Goal: Information Seeking & Learning: Compare options

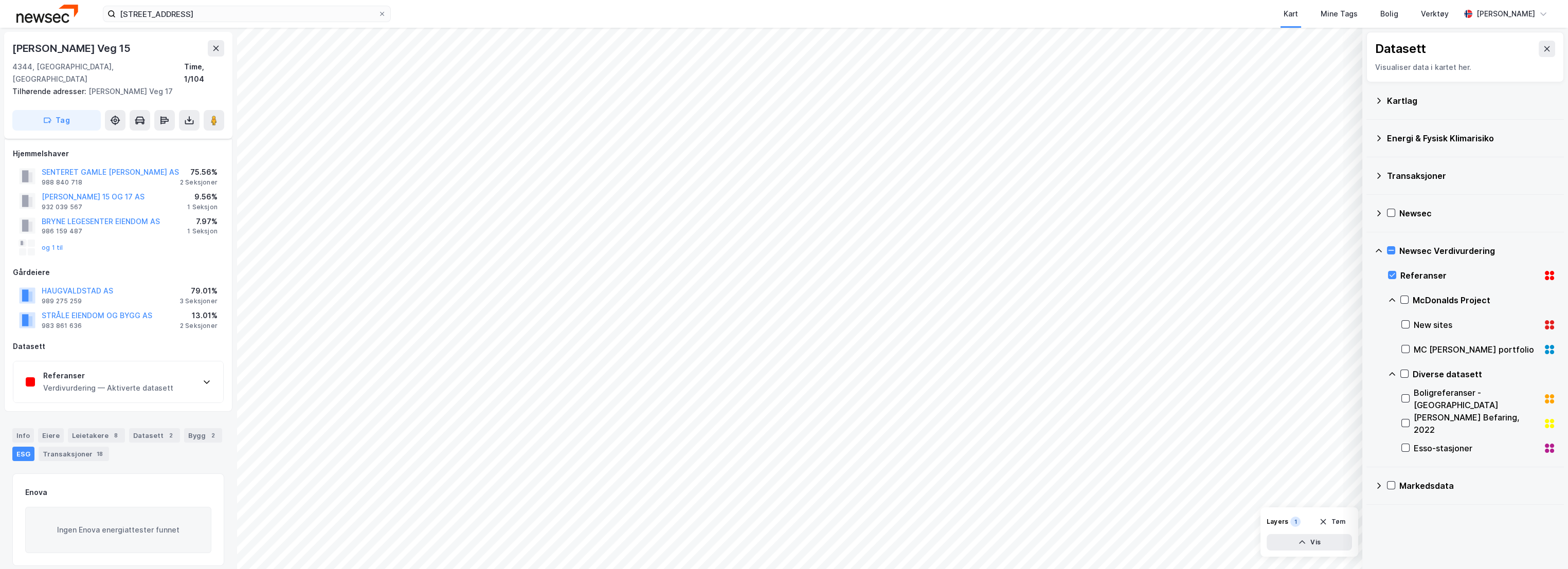
scroll to position [115, 0]
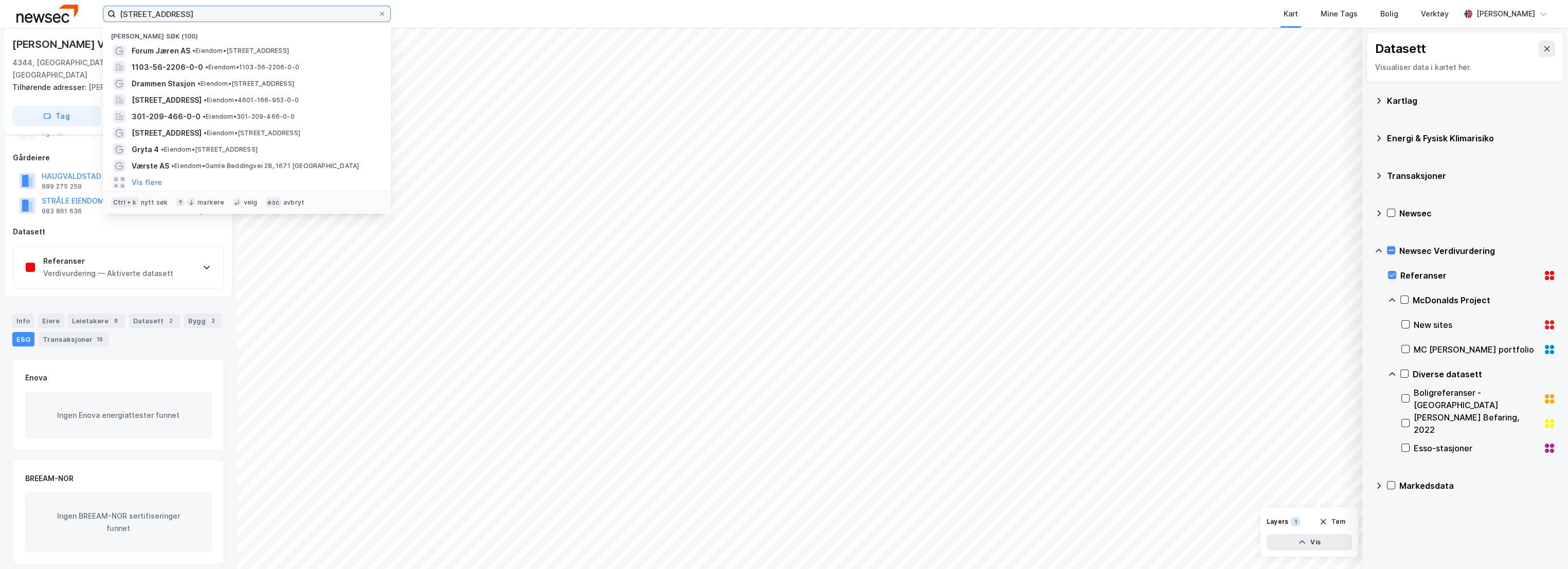
drag, startPoint x: 227, startPoint y: 14, endPoint x: 90, endPoint y: 13, distance: 137.0
click at [90, 13] on div "hetlandgata 9 Nylige søk (100) Forum Jæren AS • Eiendom • [STREET_ADDRESS] 1103…" at bounding box center [784, 14] width 1568 height 28
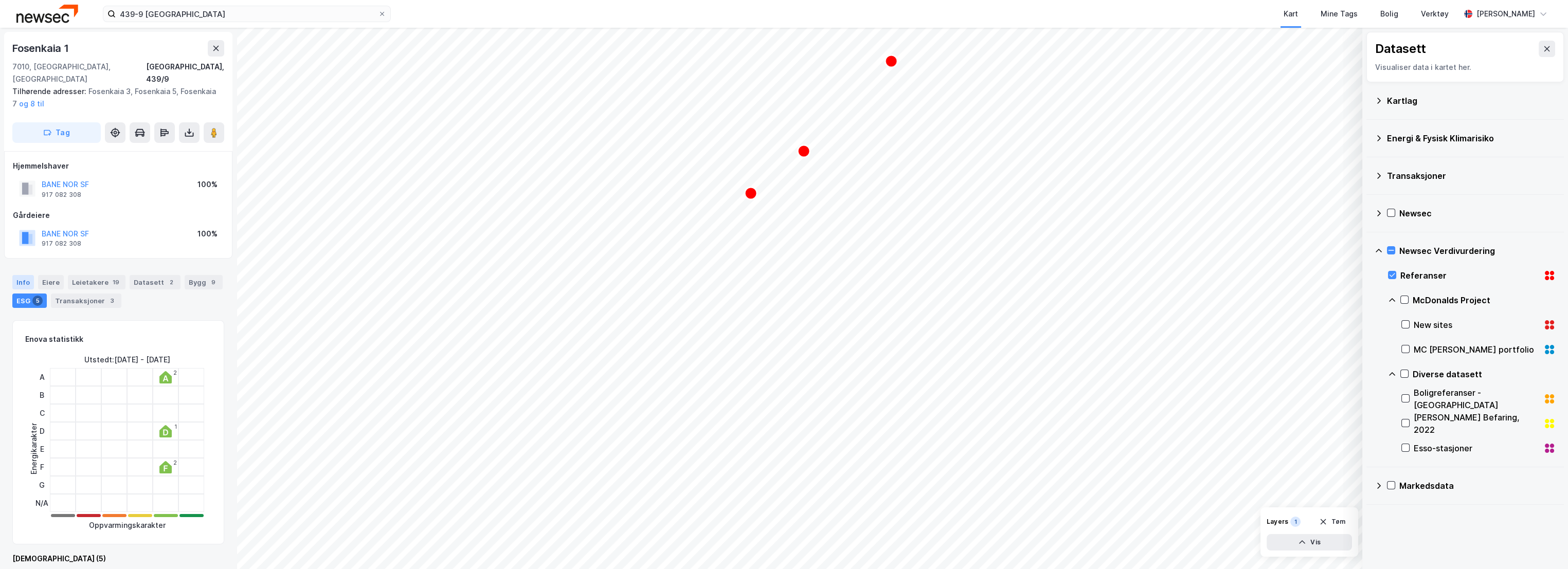
click at [15, 275] on div "Info" at bounding box center [23, 282] width 22 height 15
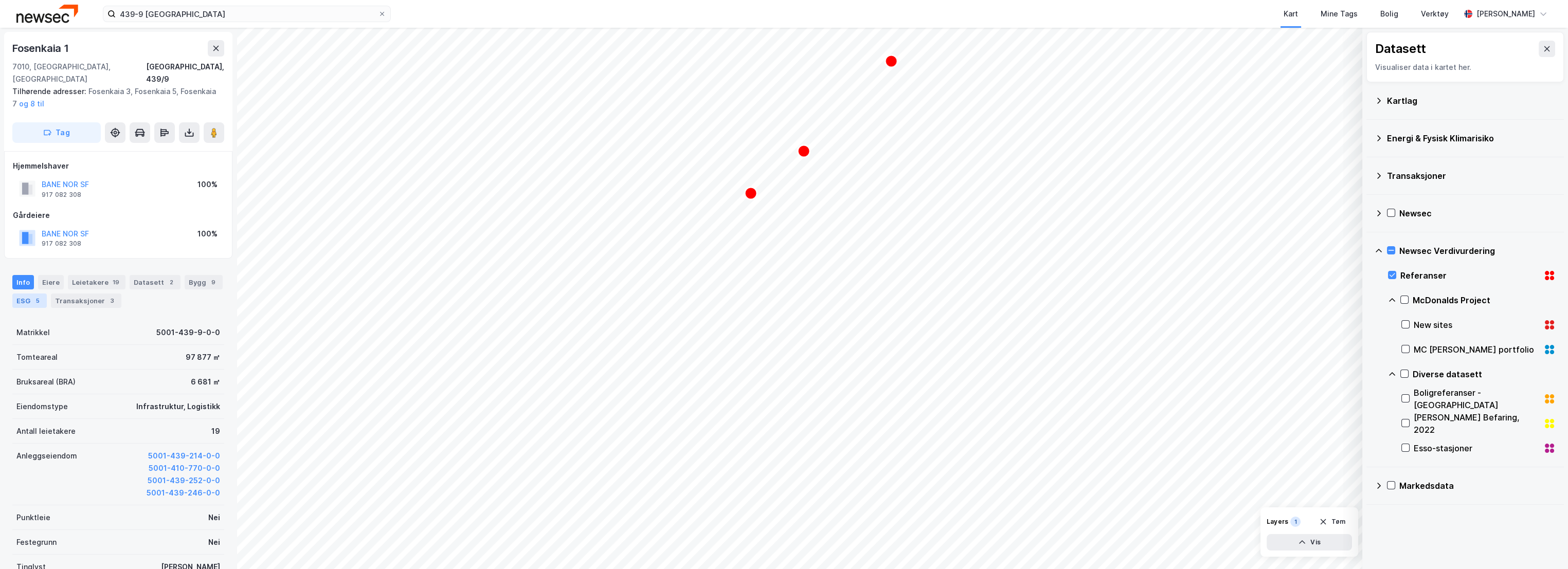
click at [25, 294] on div "ESG 5" at bounding box center [29, 301] width 34 height 15
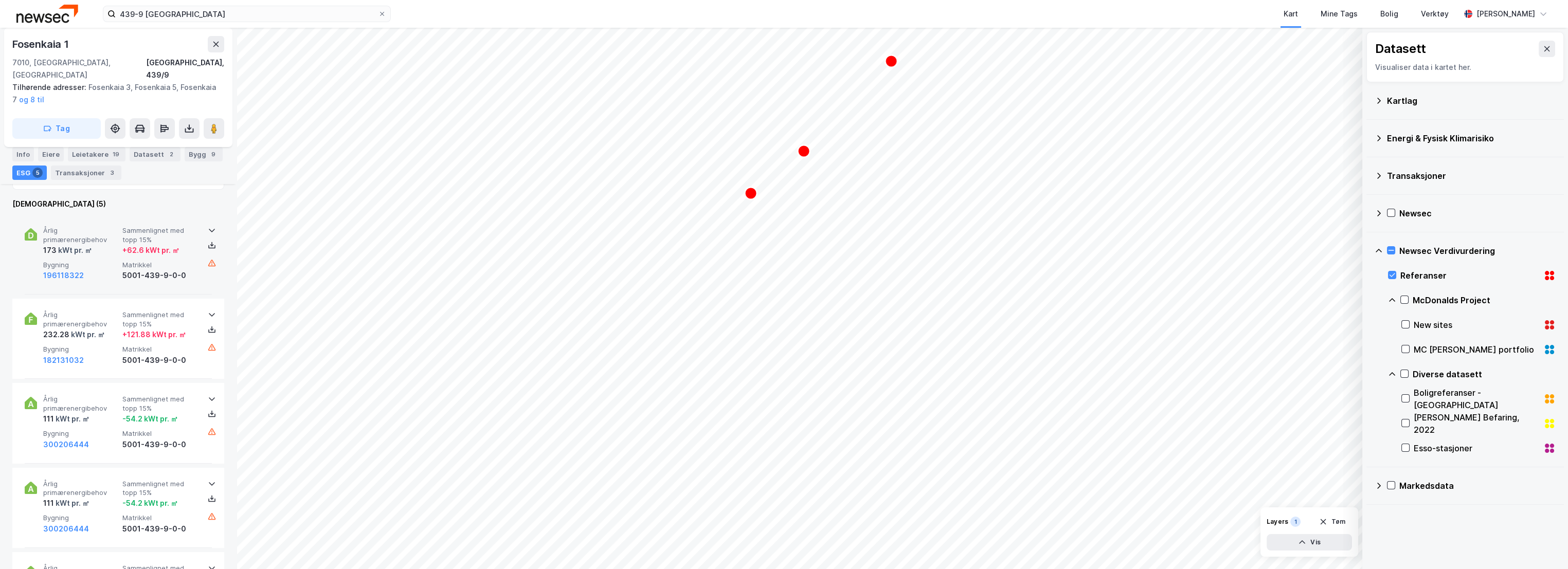
scroll to position [342, 0]
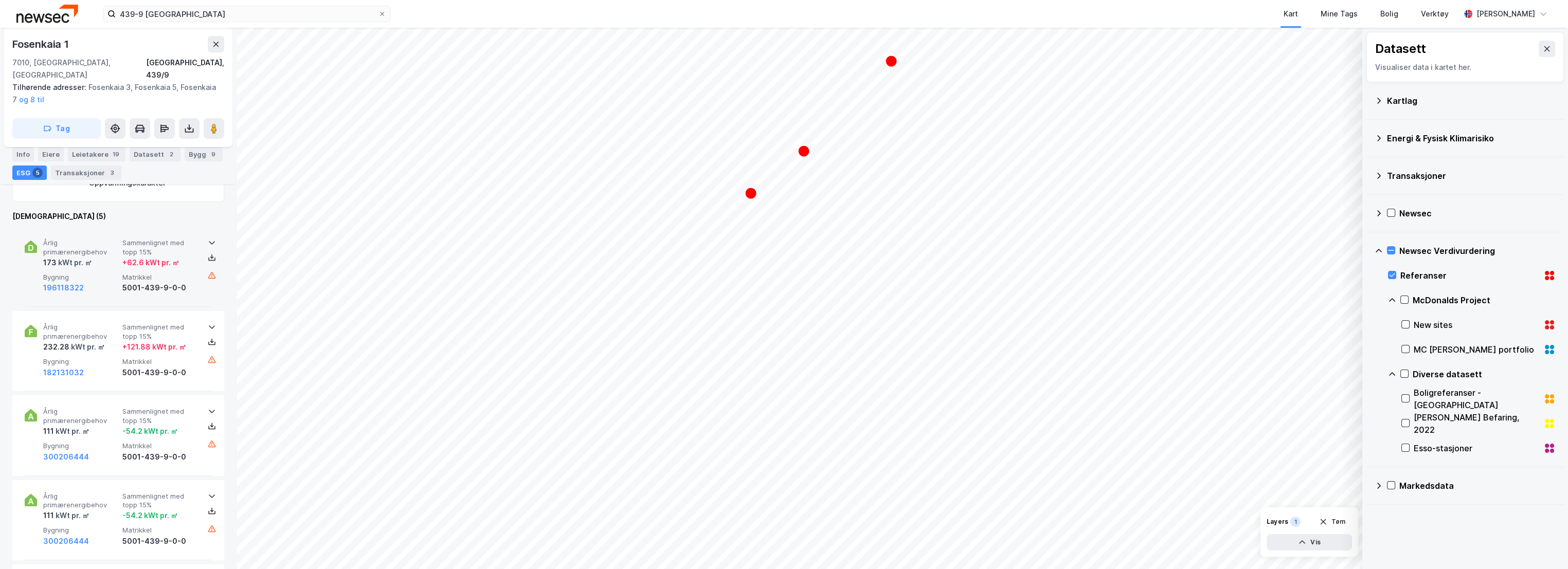
click at [187, 238] on span "Sammenlignet med topp 15%" at bounding box center [160, 247] width 75 height 18
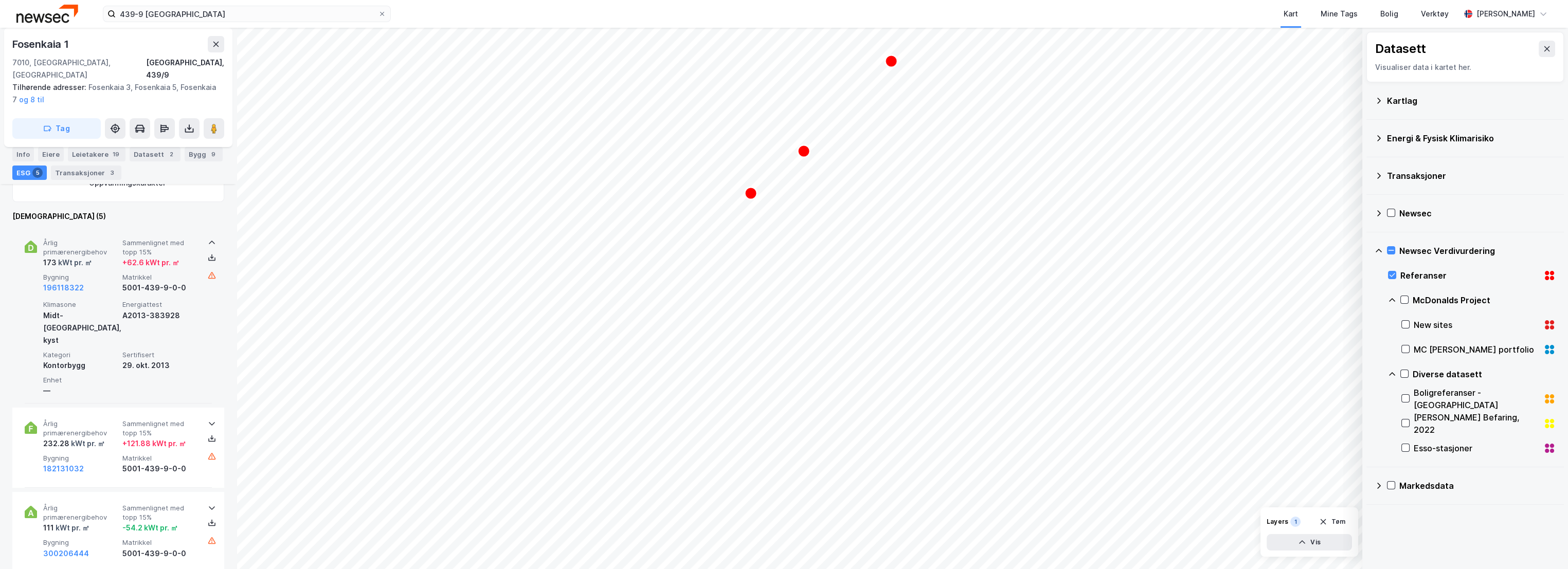
click at [183, 238] on span "Sammenlignet med topp 15%" at bounding box center [160, 247] width 75 height 18
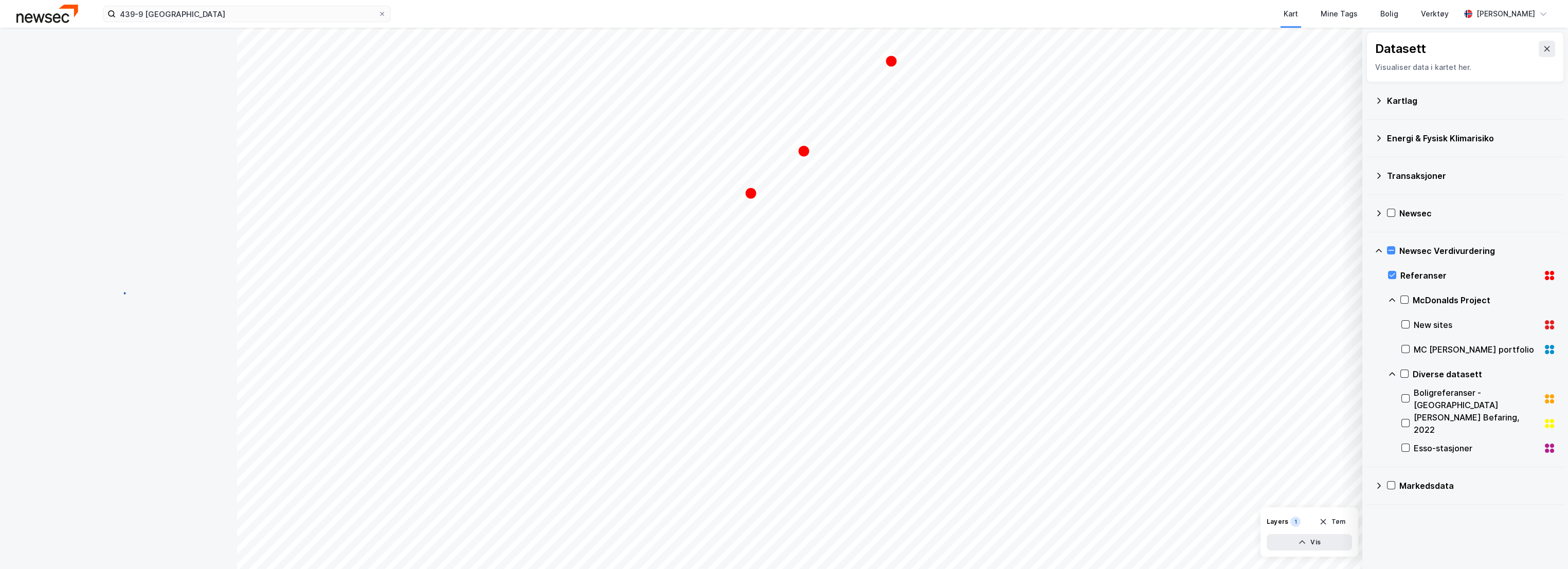
scroll to position [33, 0]
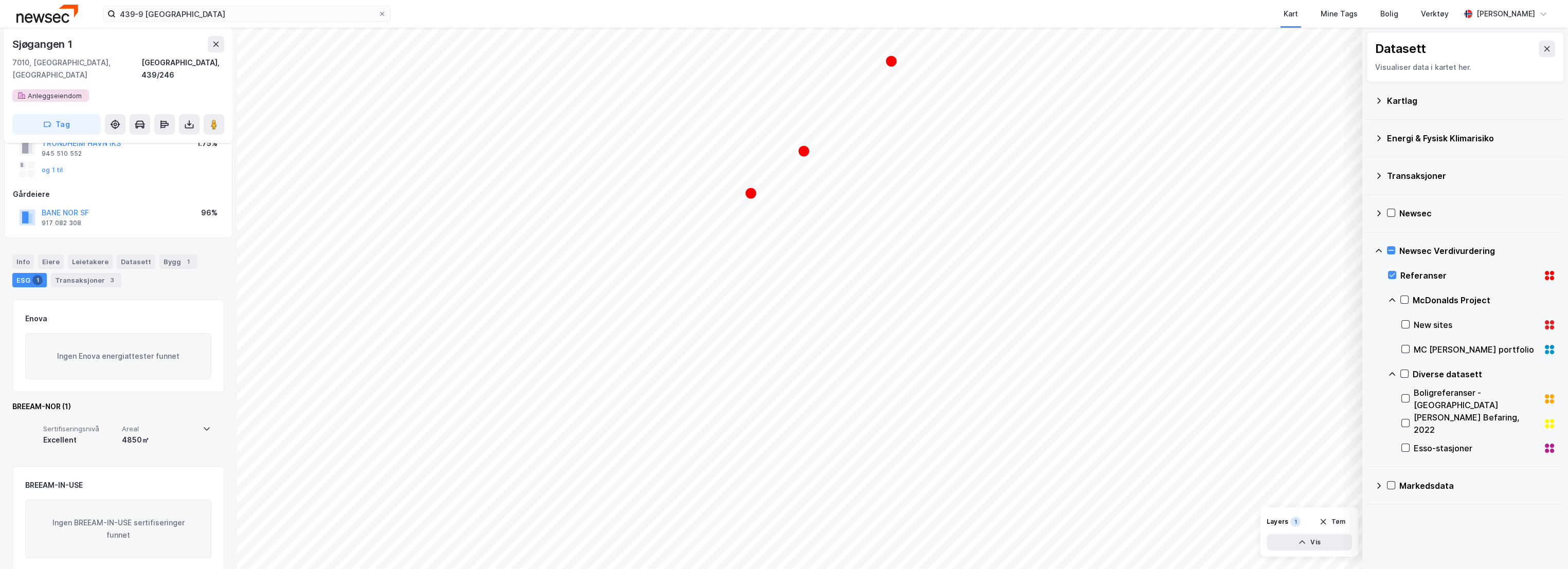
scroll to position [121, 0]
click at [168, 415] on div "Sertifiseringsnivå Excellent Areal 4850㎡" at bounding box center [118, 435] width 186 height 41
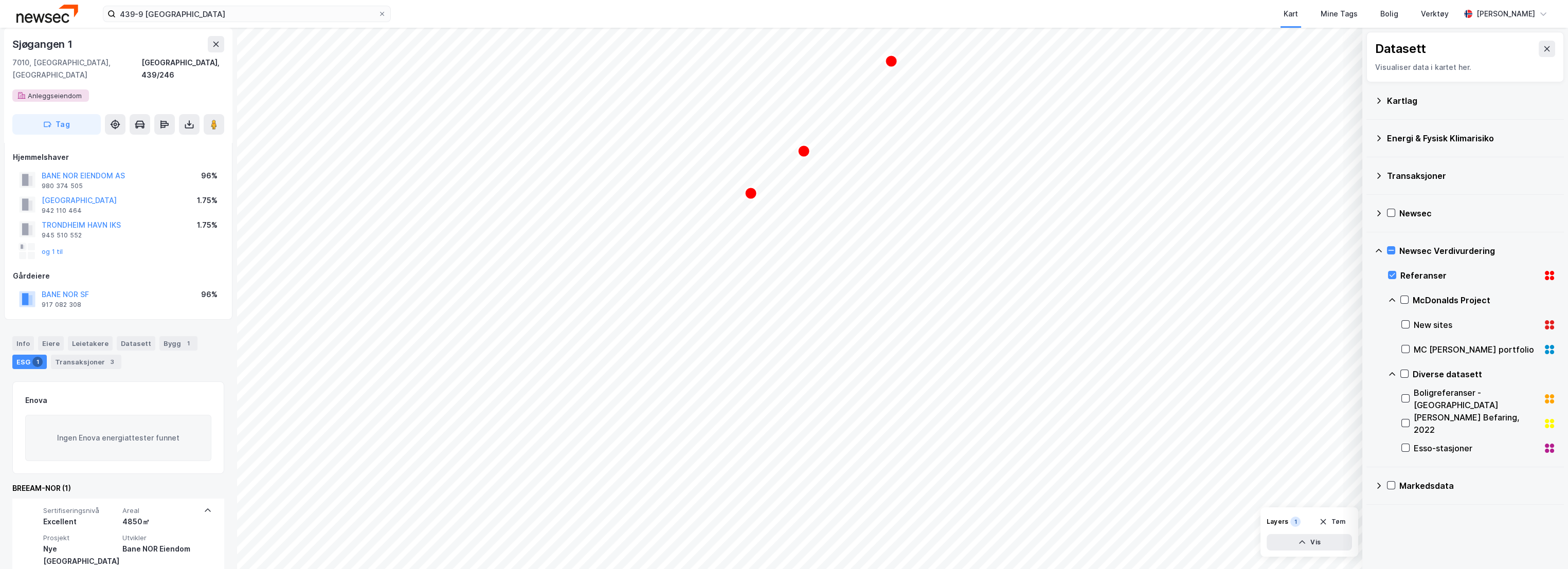
scroll to position [0, 0]
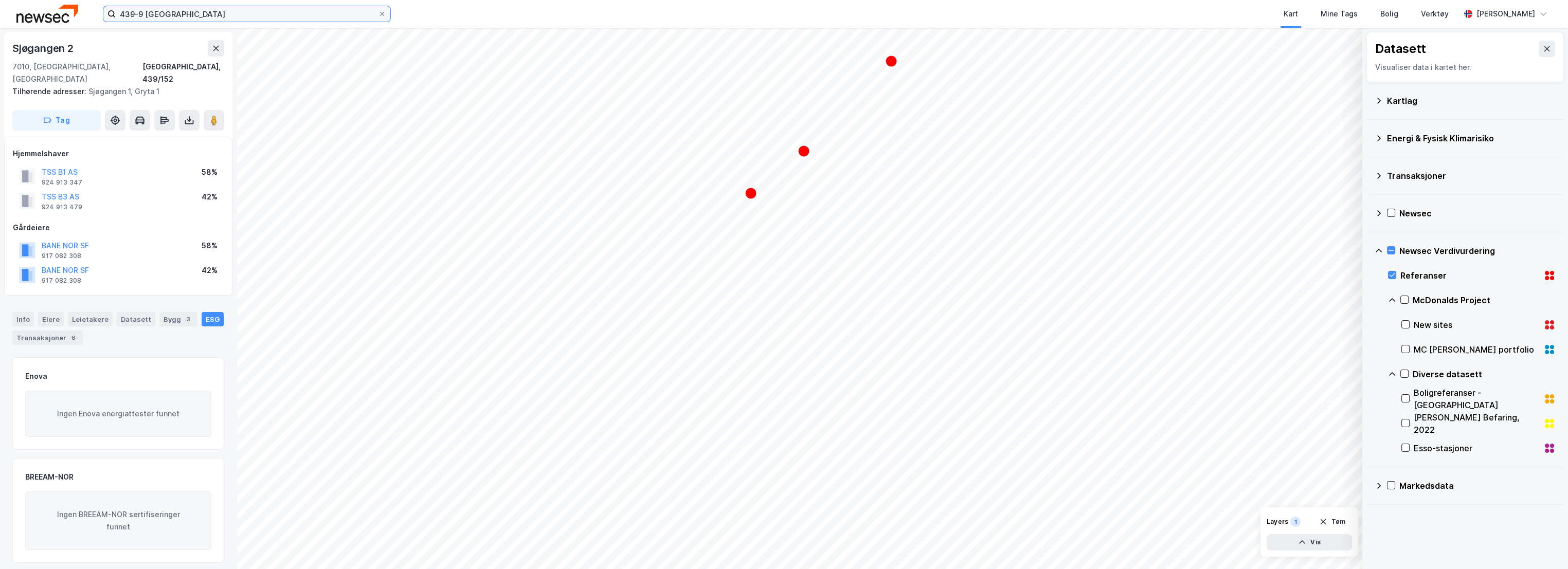
click at [139, 13] on input "439-9 [GEOGRAPHIC_DATA]" at bounding box center [247, 14] width 263 height 15
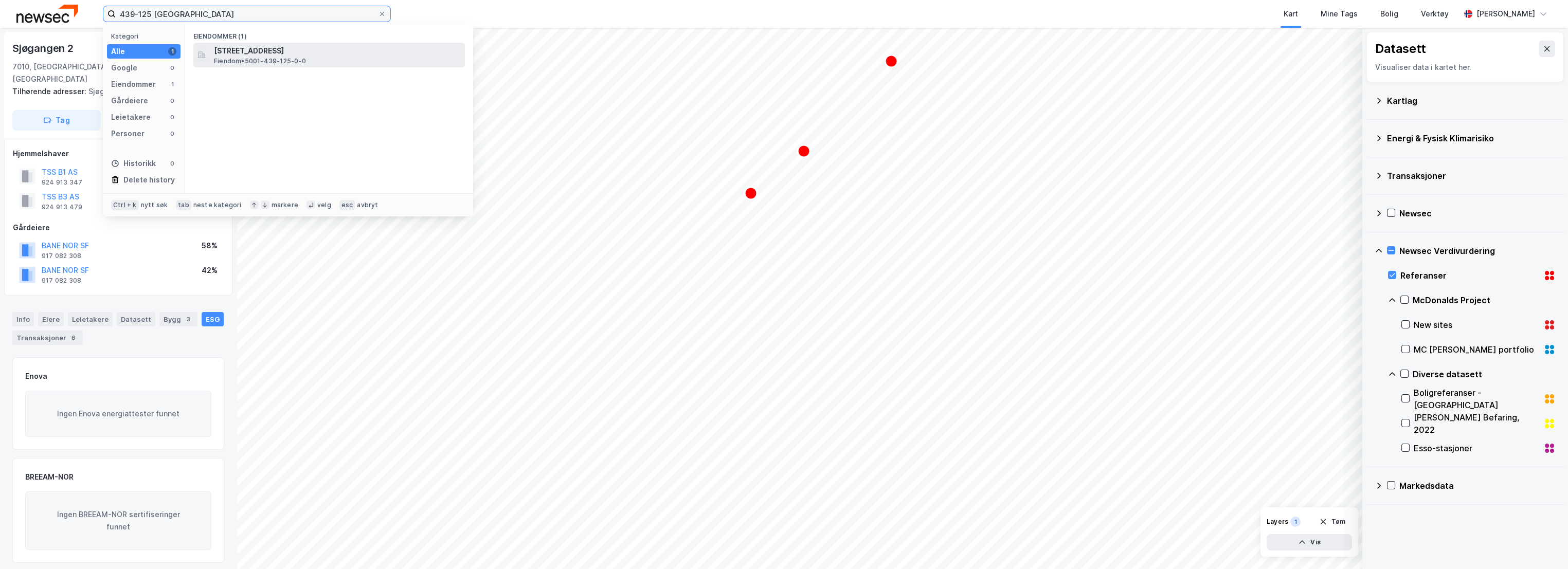
type input "439-125 [GEOGRAPHIC_DATA]"
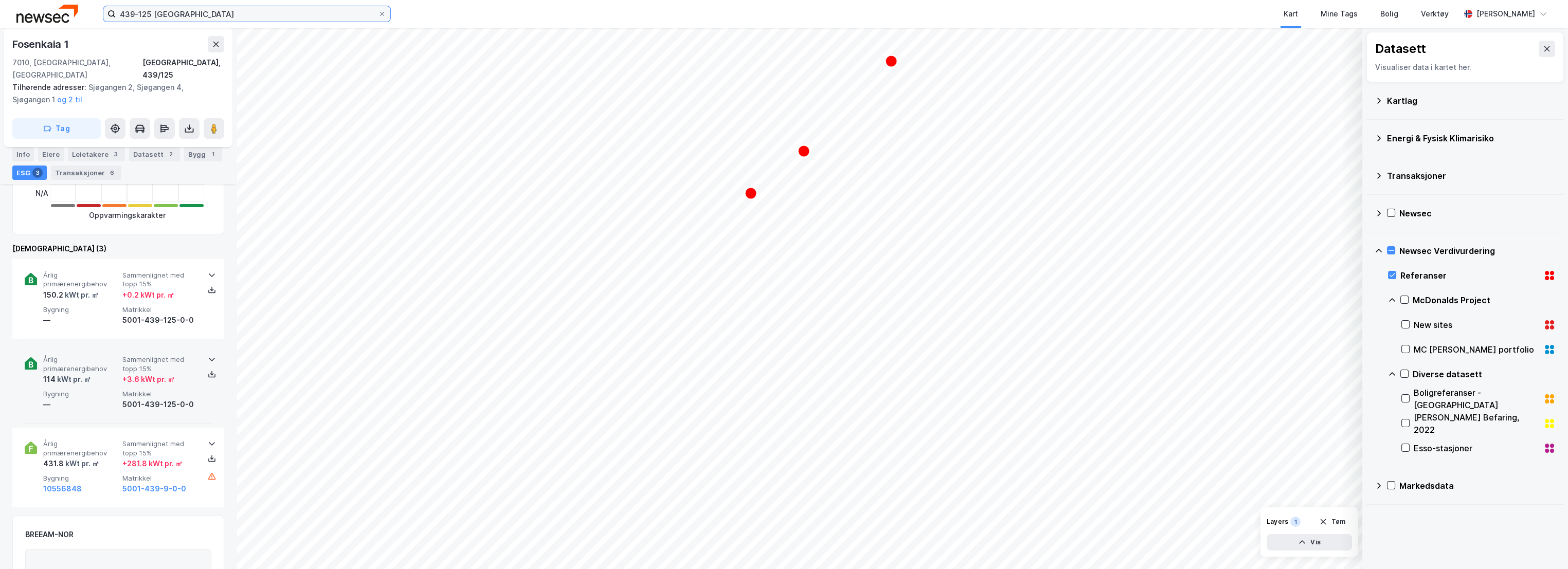
scroll to position [400, 0]
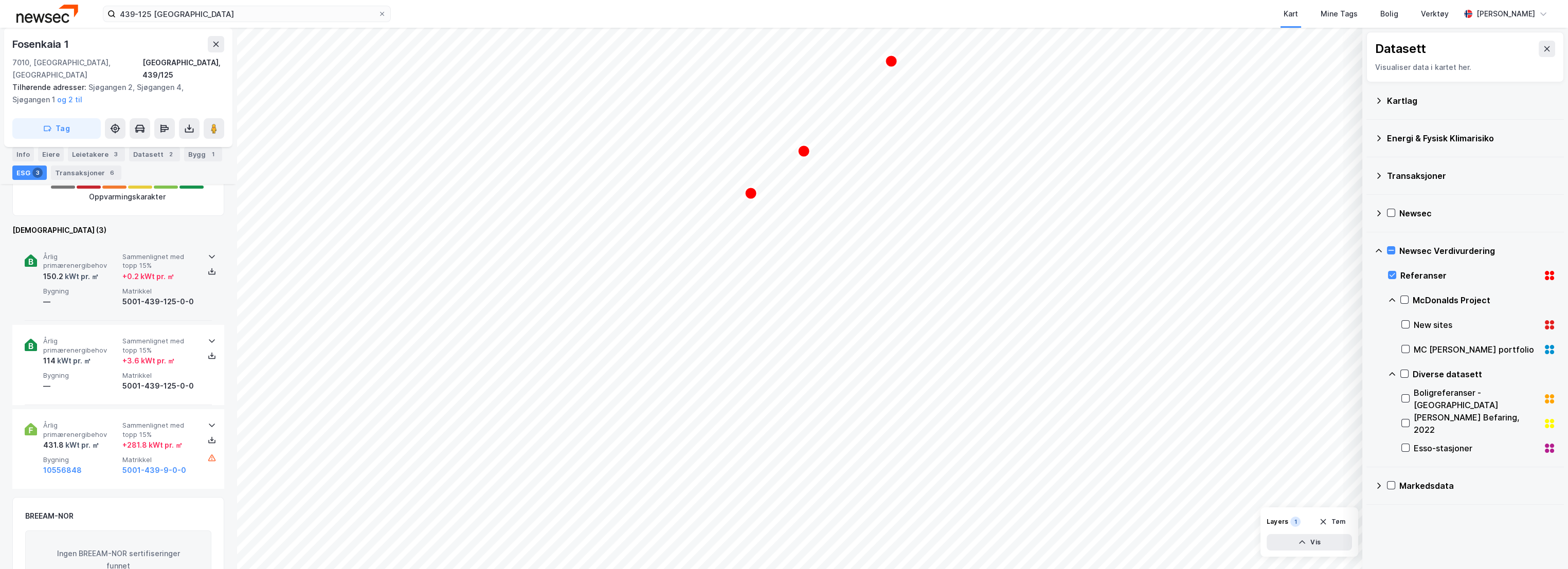
click at [98, 252] on span "Årlig primærenergibehov" at bounding box center [81, 261] width 75 height 18
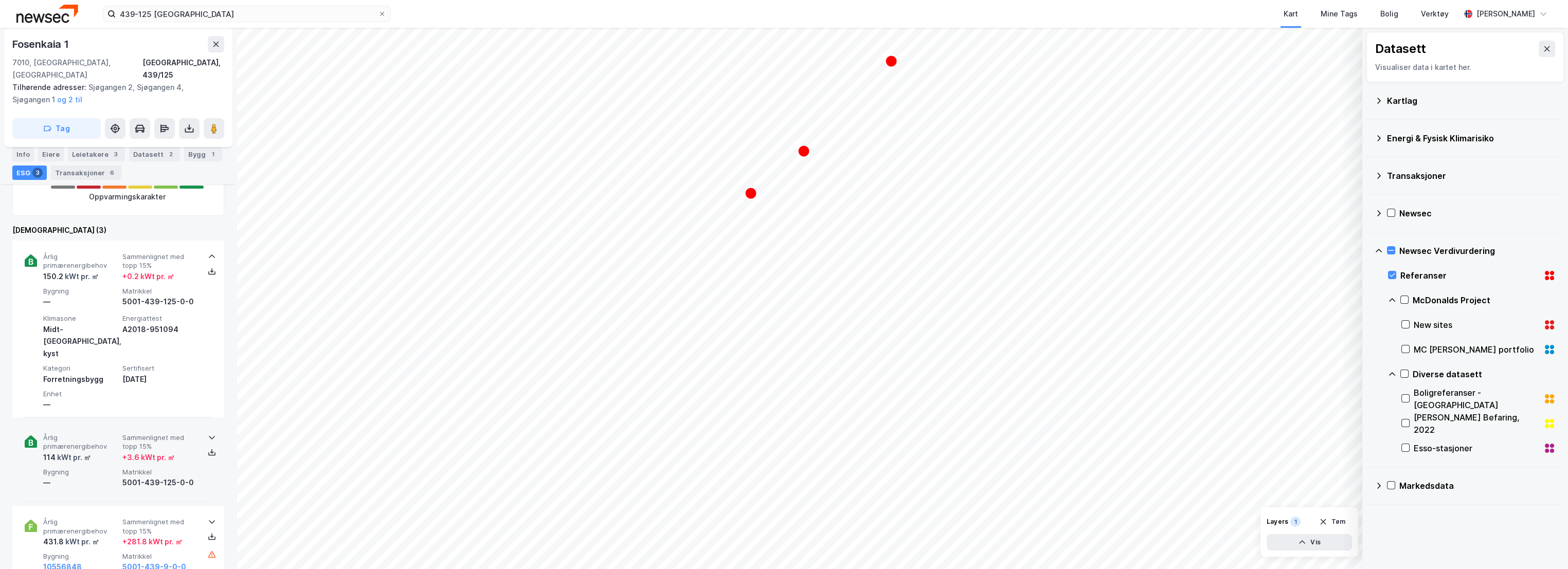
click at [87, 433] on span "Årlig primærenergibehov" at bounding box center [81, 442] width 75 height 18
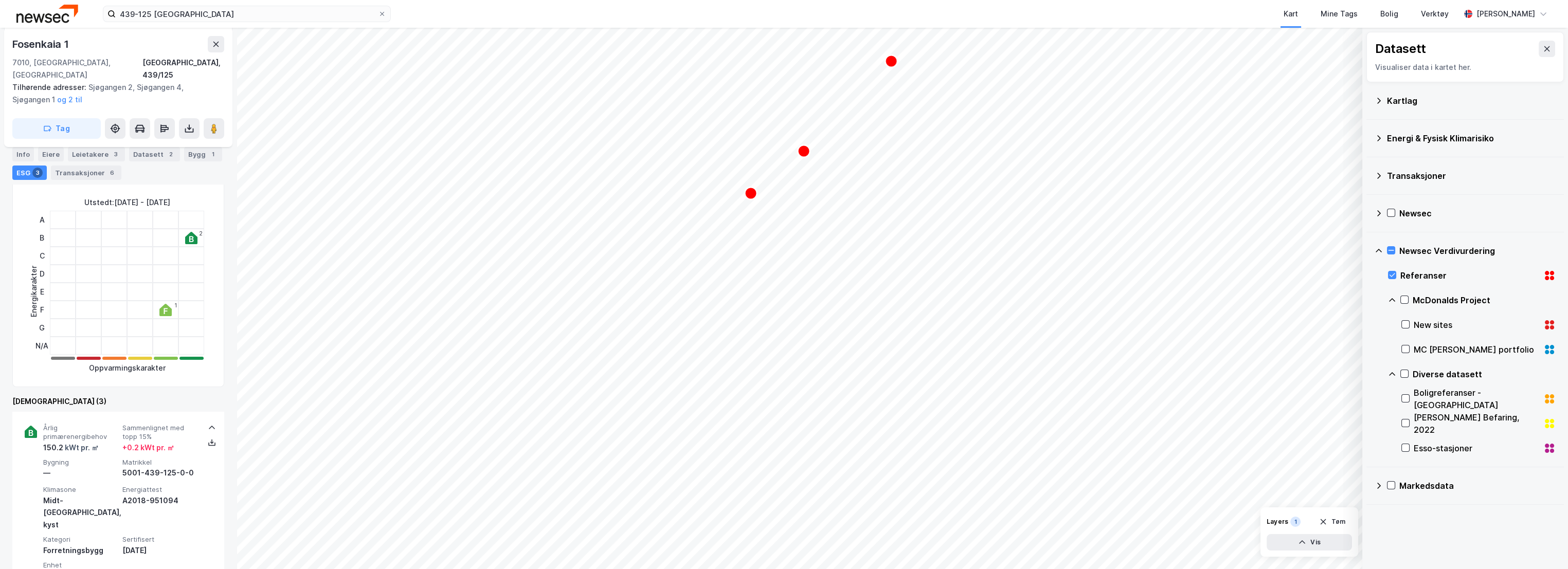
scroll to position [0, 0]
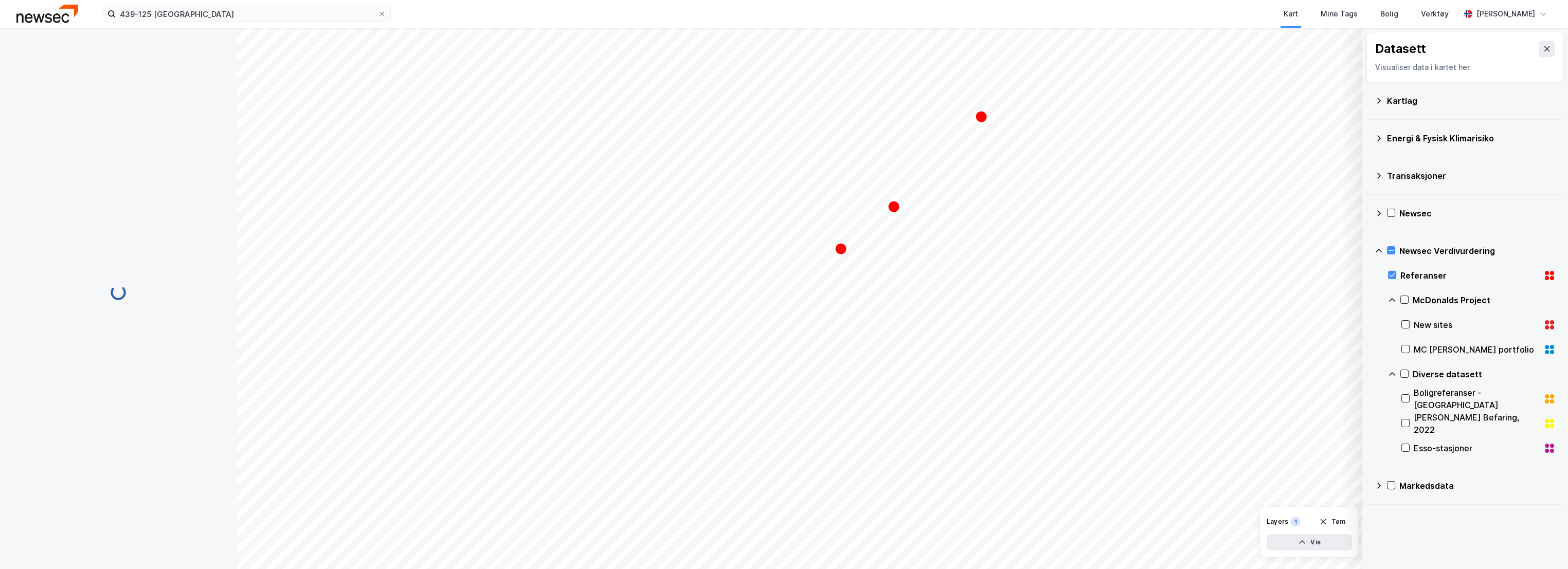
scroll to position [33, 0]
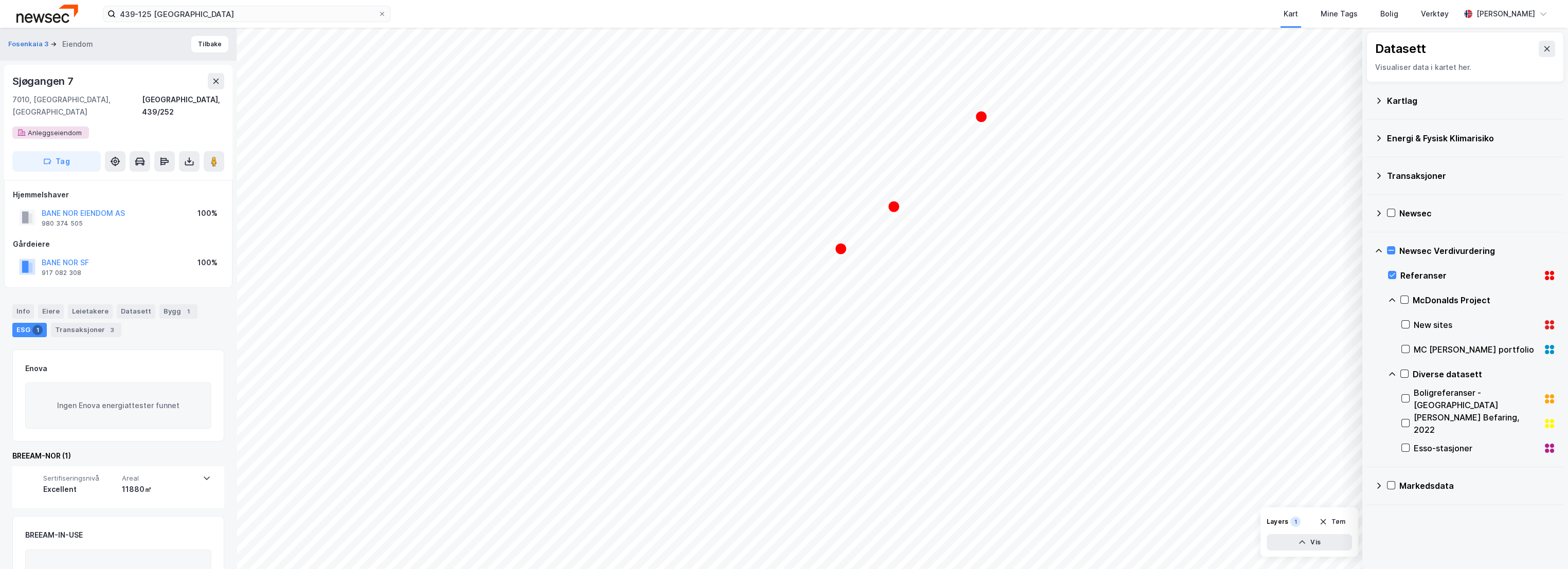
scroll to position [52, 0]
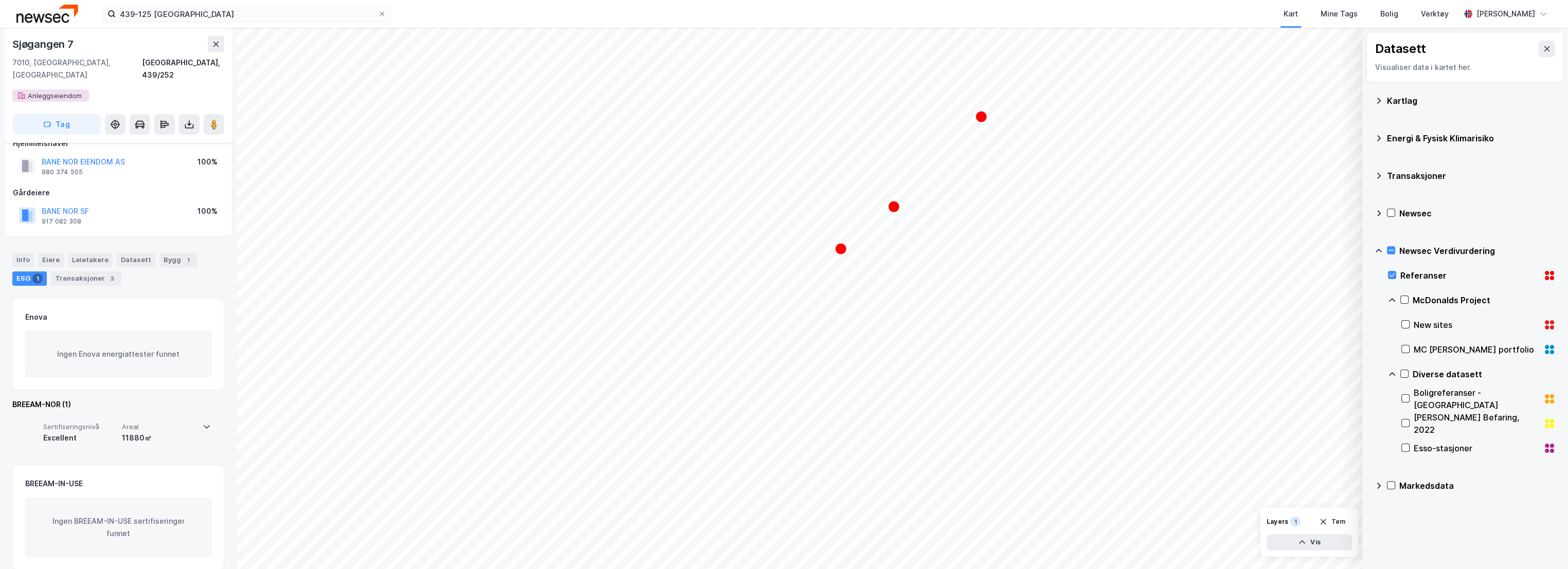
click at [169, 422] on span "Areal" at bounding box center [159, 427] width 75 height 9
